Goal: Information Seeking & Learning: Learn about a topic

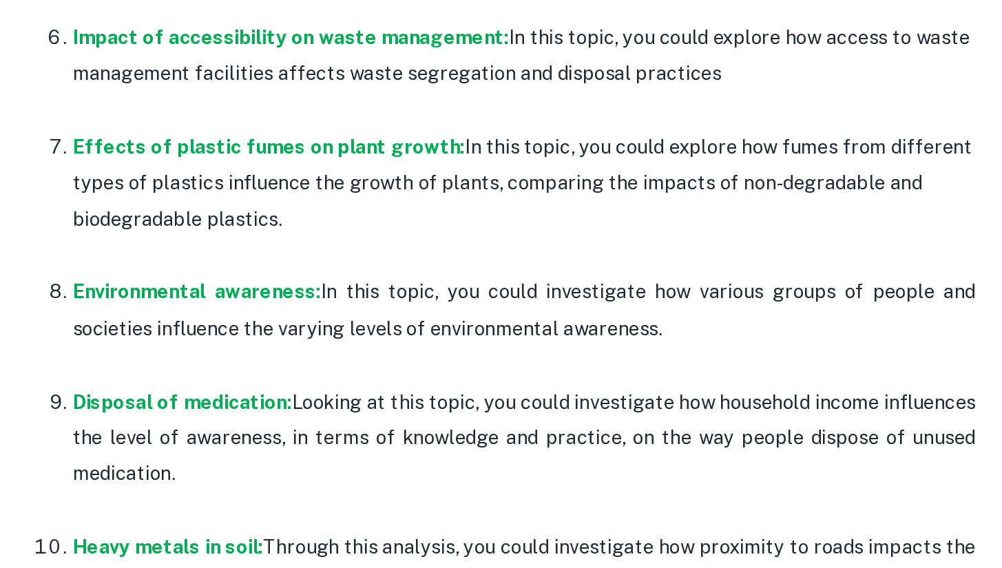
scroll to position [915, 0]
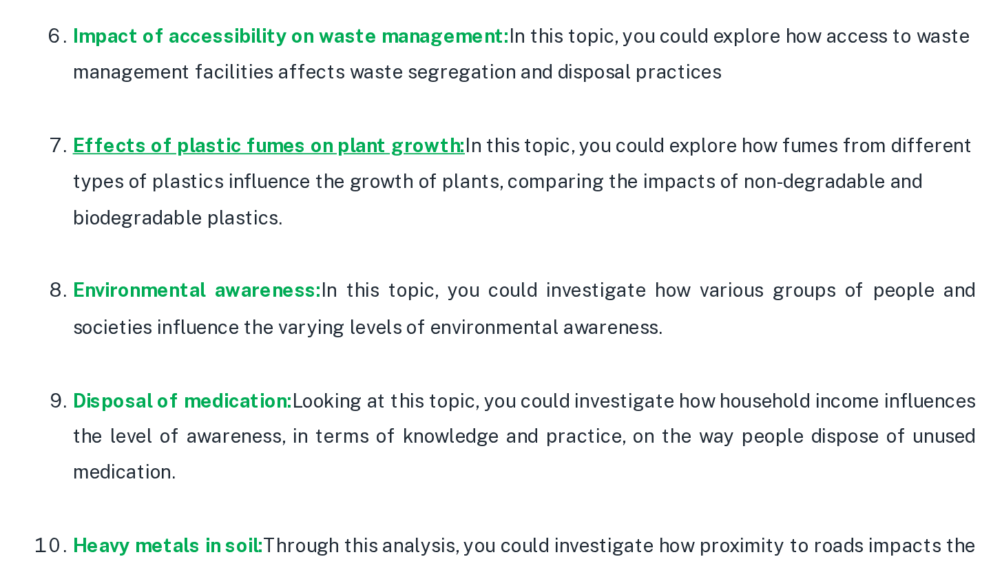
click at [142, 317] on strong "Effects of plastic fumes on plant growth:" at bounding box center [255, 323] width 227 height 13
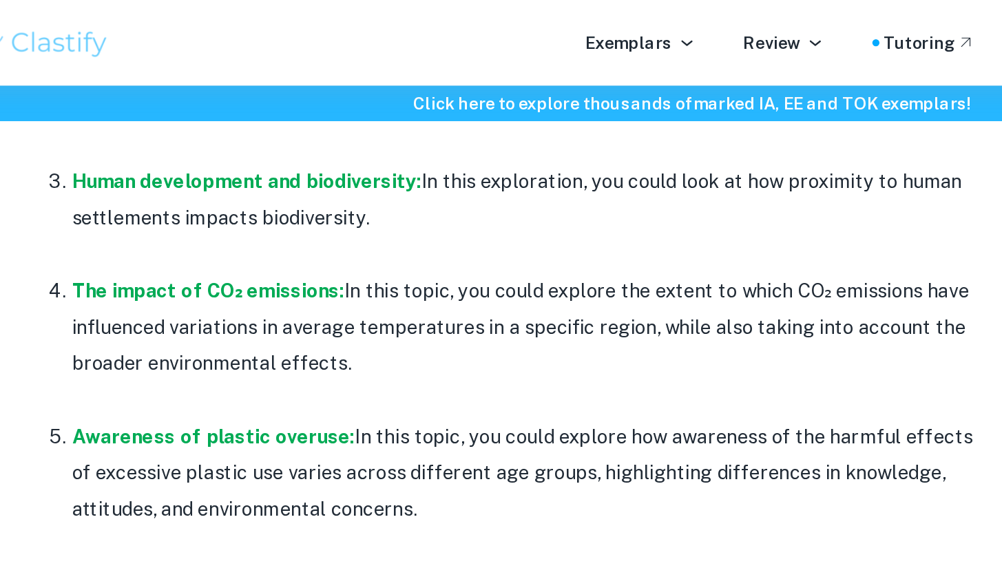
scroll to position [834, 0]
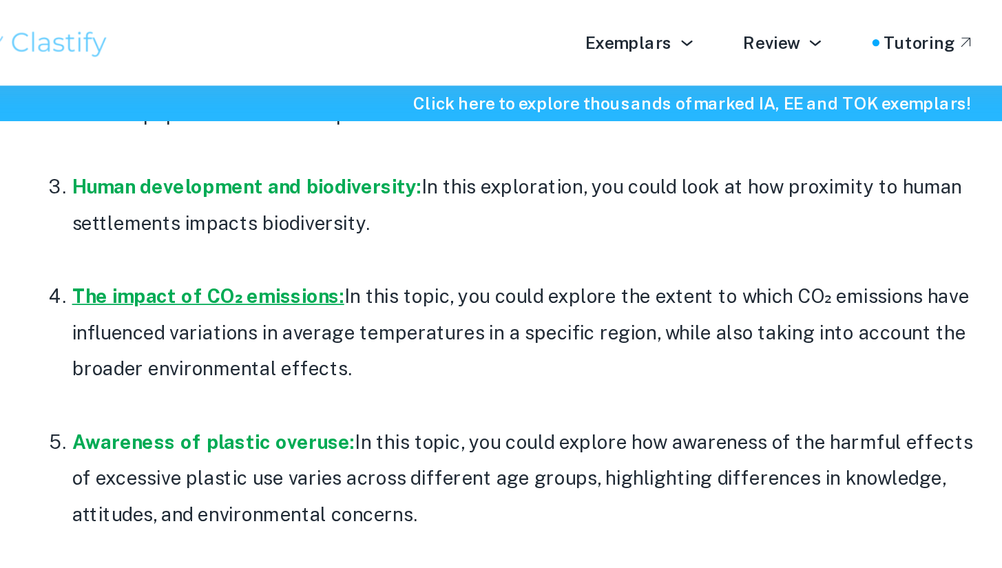
click at [142, 167] on strong "The impact of CO₂ emissions:" at bounding box center [221, 171] width 158 height 13
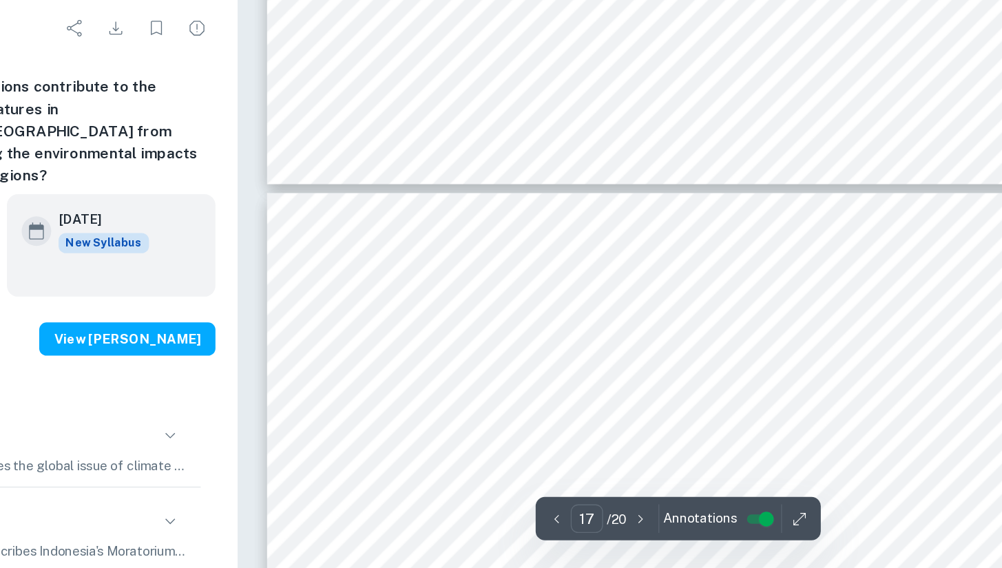
type input "18"
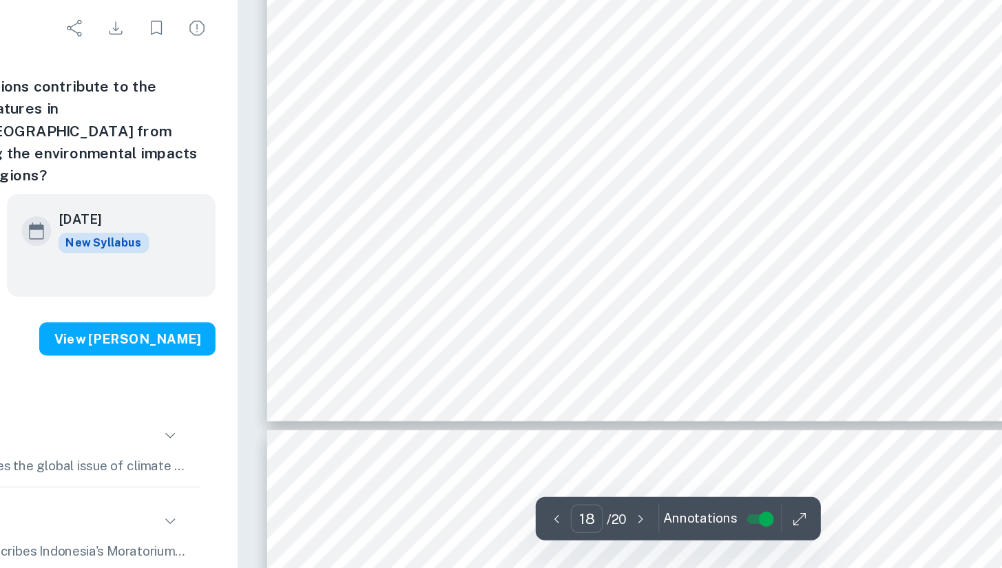
scroll to position [14263, 0]
